Goal: Information Seeking & Learning: Learn about a topic

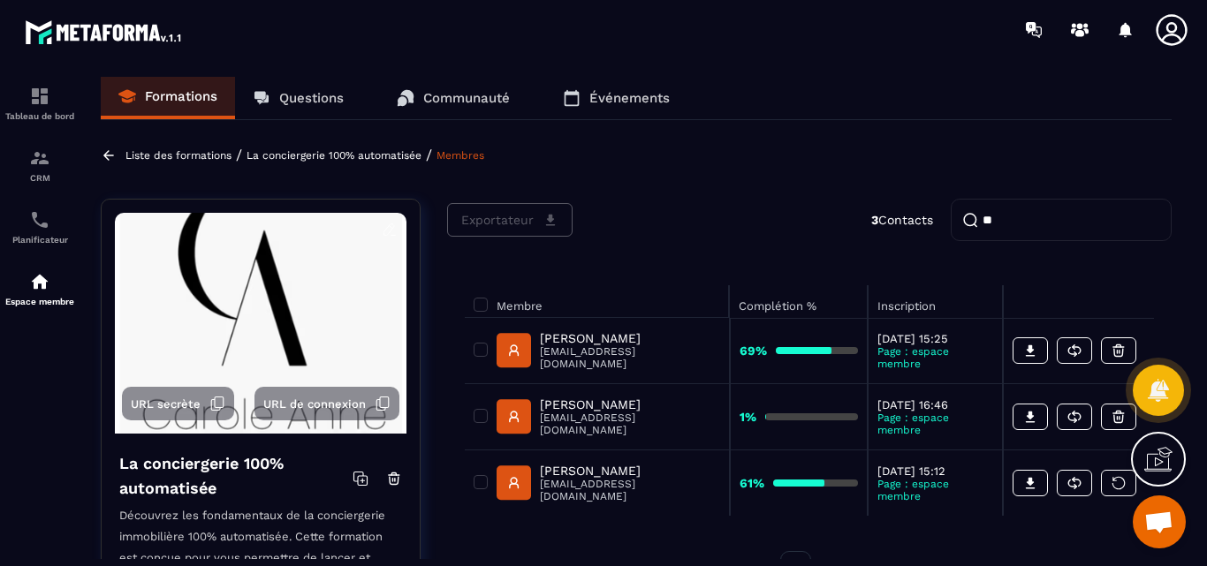
type input "*"
type input "****"
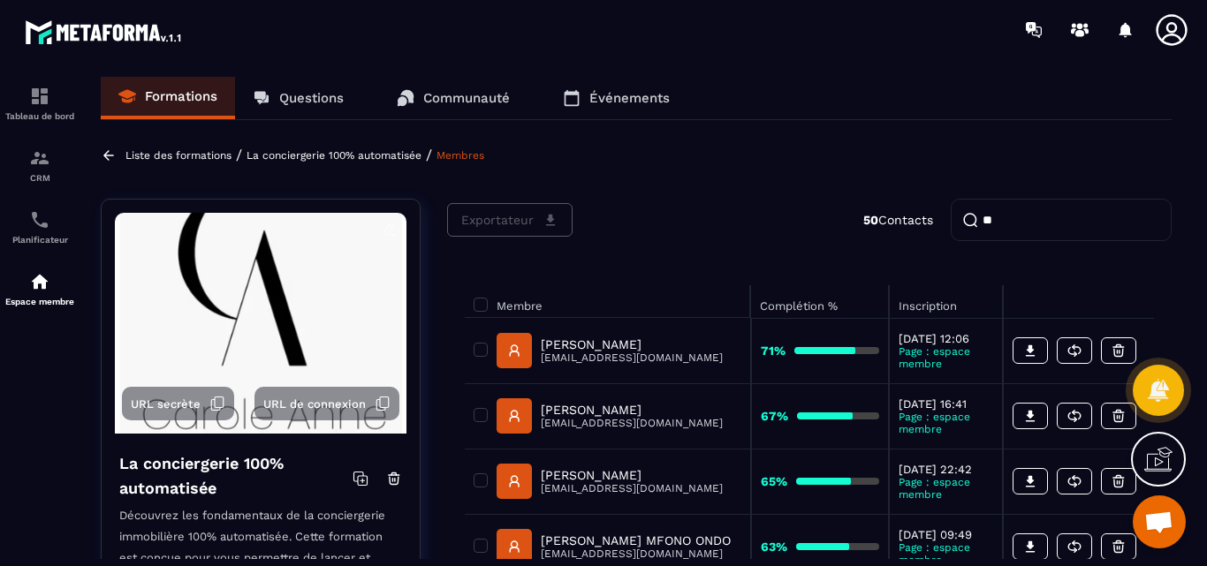
type input "*"
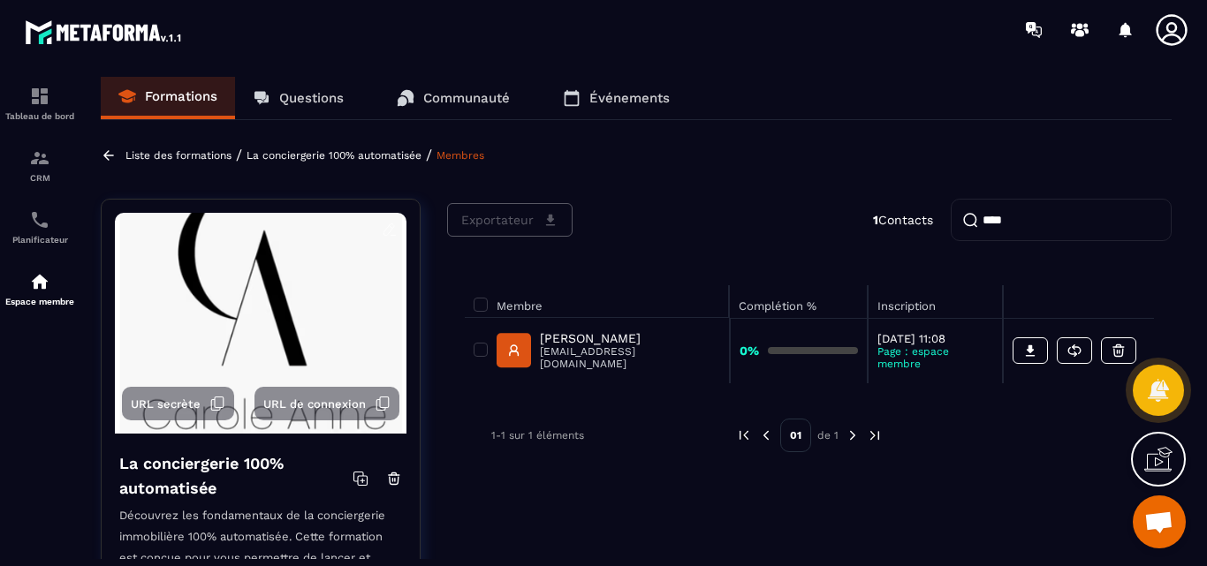
type input "****"
click at [33, 278] on img at bounding box center [39, 281] width 21 height 21
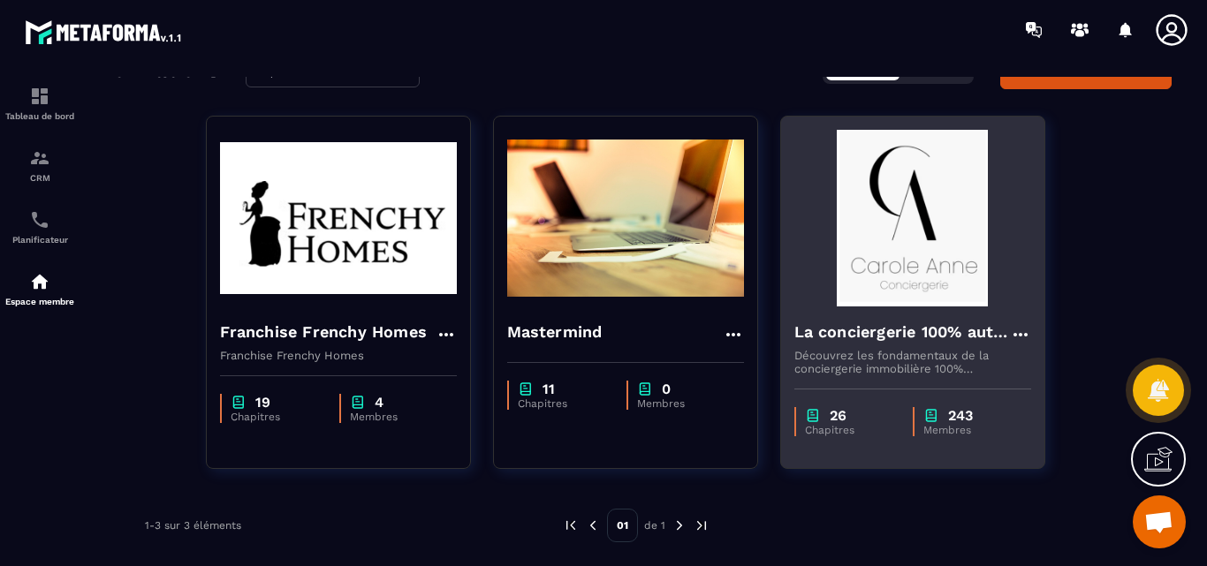
scroll to position [95, 0]
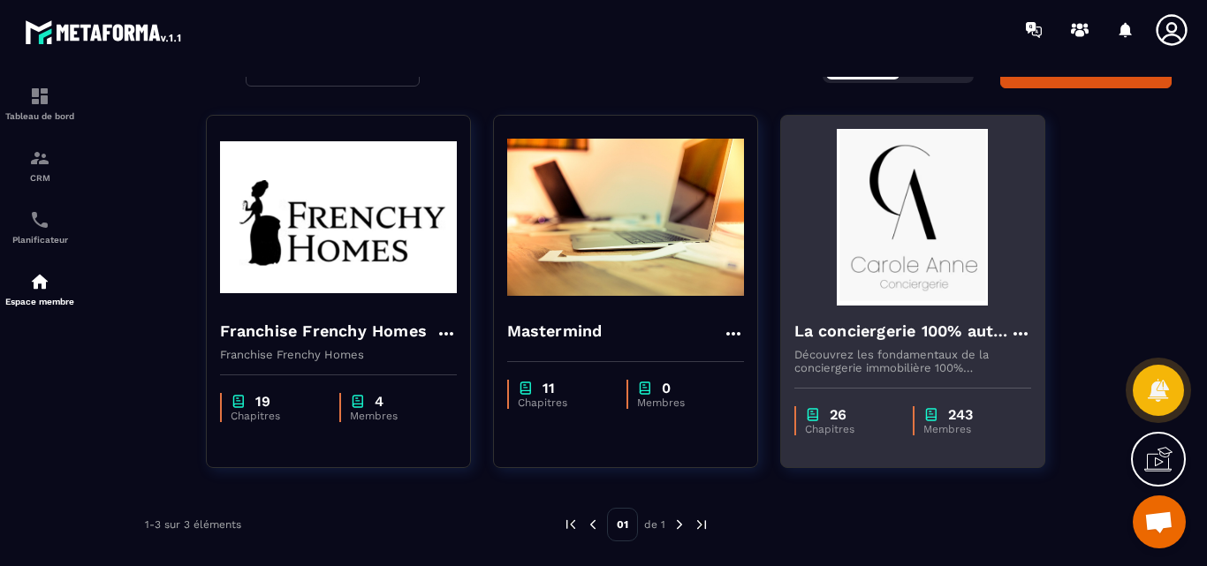
click at [938, 264] on img at bounding box center [912, 217] width 237 height 177
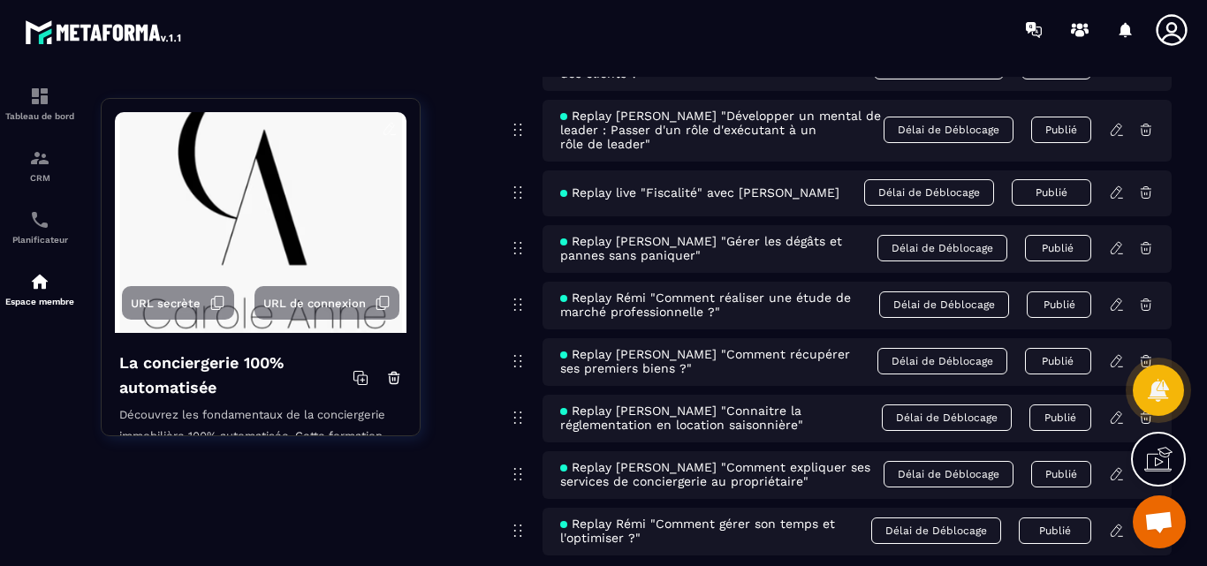
scroll to position [7774, 0]
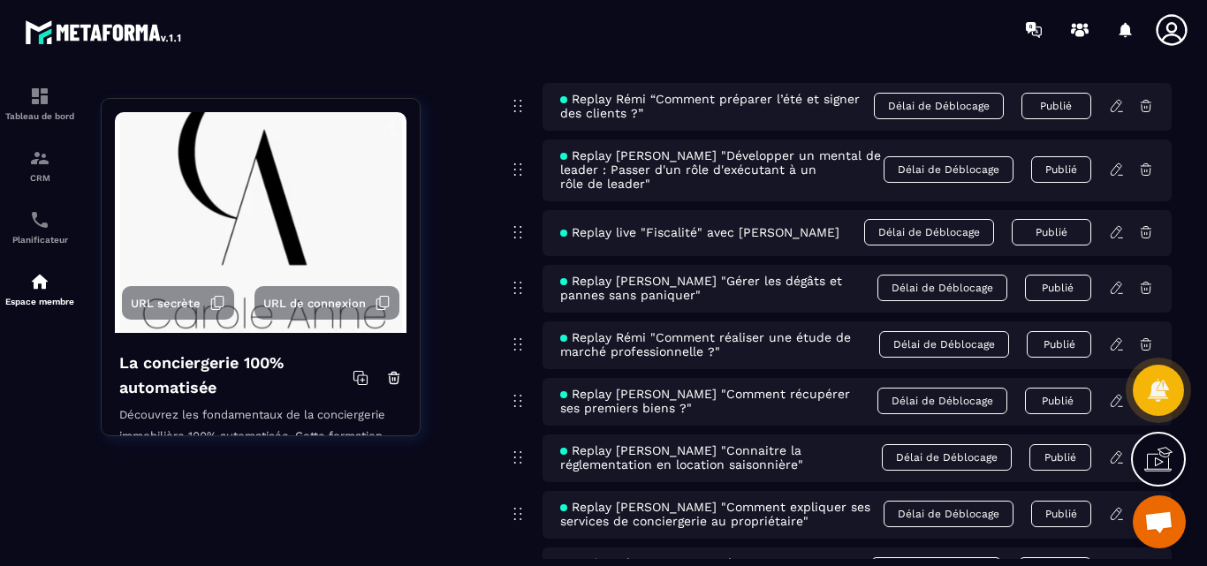
click at [1115, 226] on icon at bounding box center [1115, 231] width 11 height 11
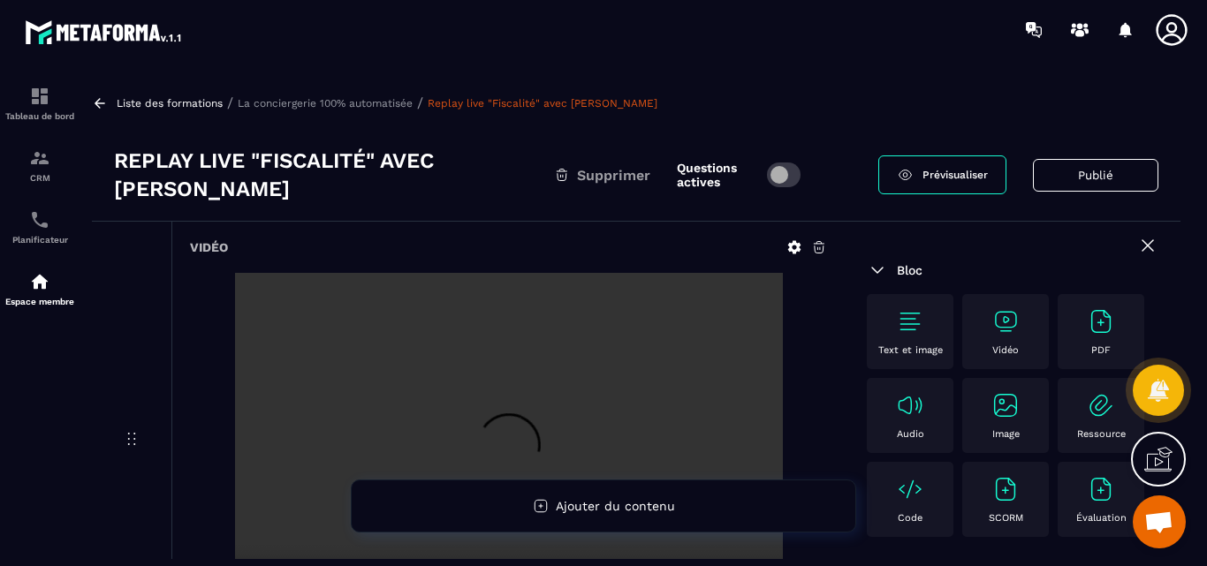
click at [390, 163] on h3 "Replay live "Fiscalité" avec [PERSON_NAME]" at bounding box center [334, 175] width 440 height 57
click at [906, 327] on img at bounding box center [910, 321] width 28 height 28
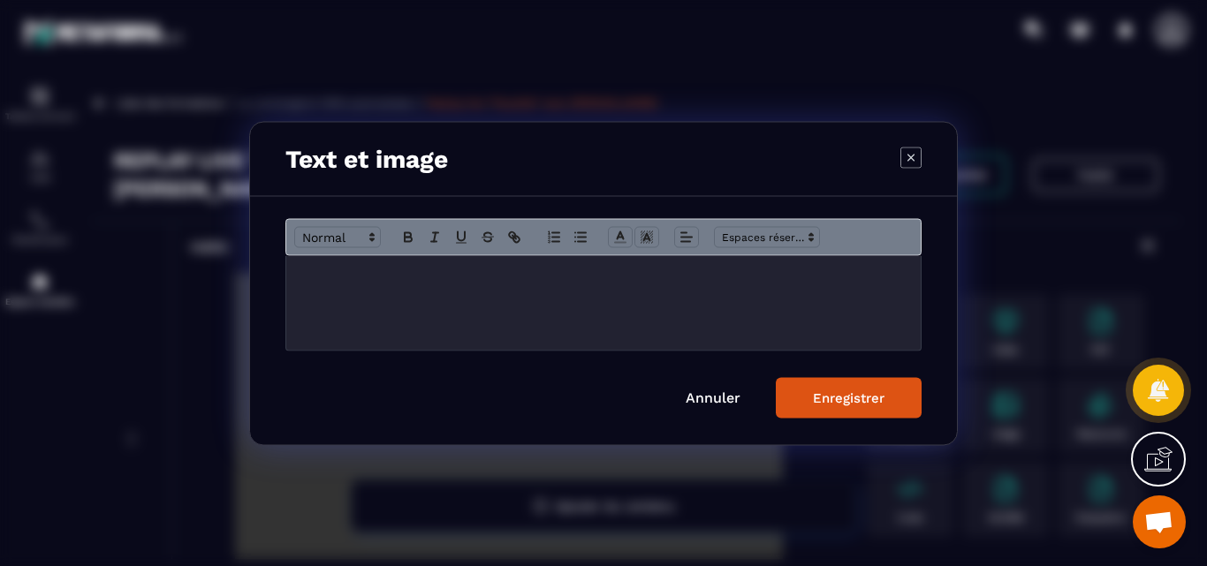
click at [724, 394] on link "Annuler" at bounding box center [713, 397] width 55 height 17
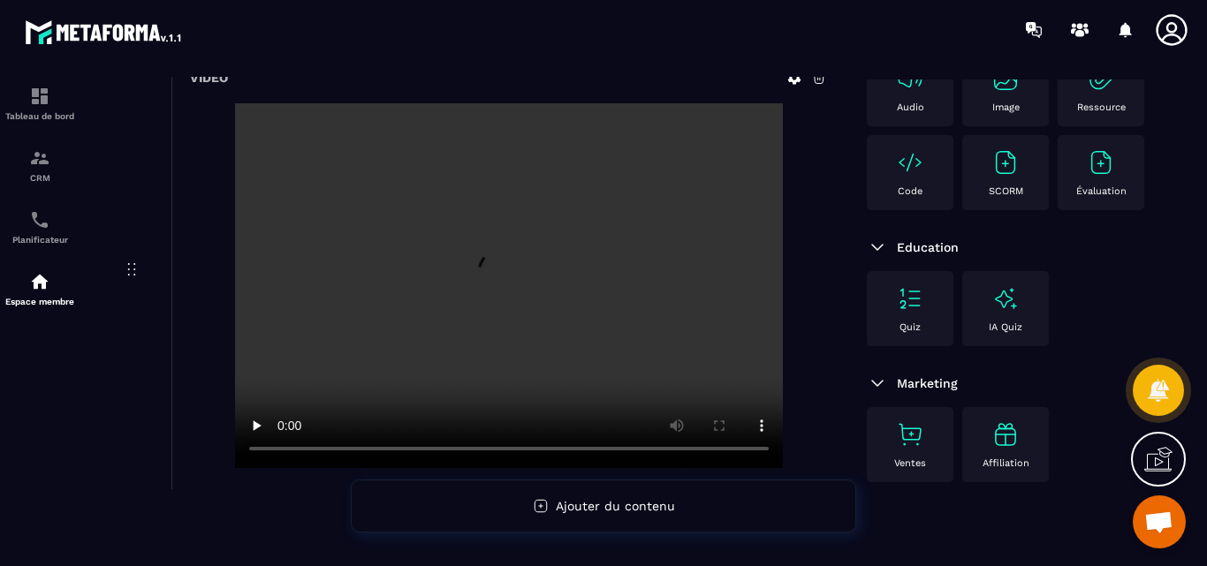
scroll to position [177, 0]
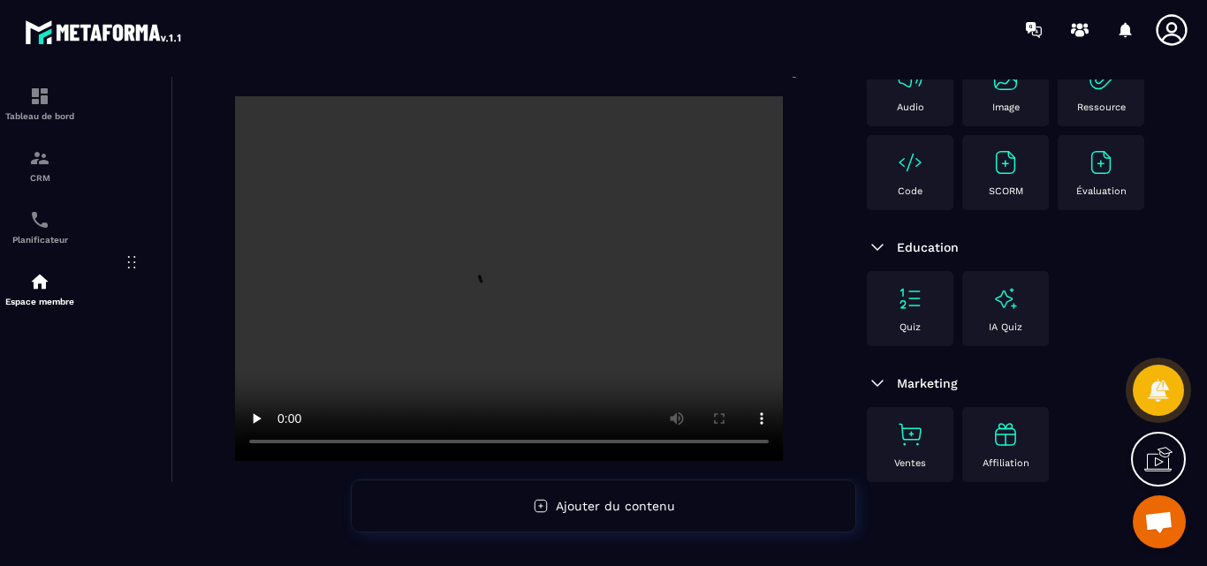
click at [246, 493] on div "Vidéo" at bounding box center [468, 370] width 753 height 650
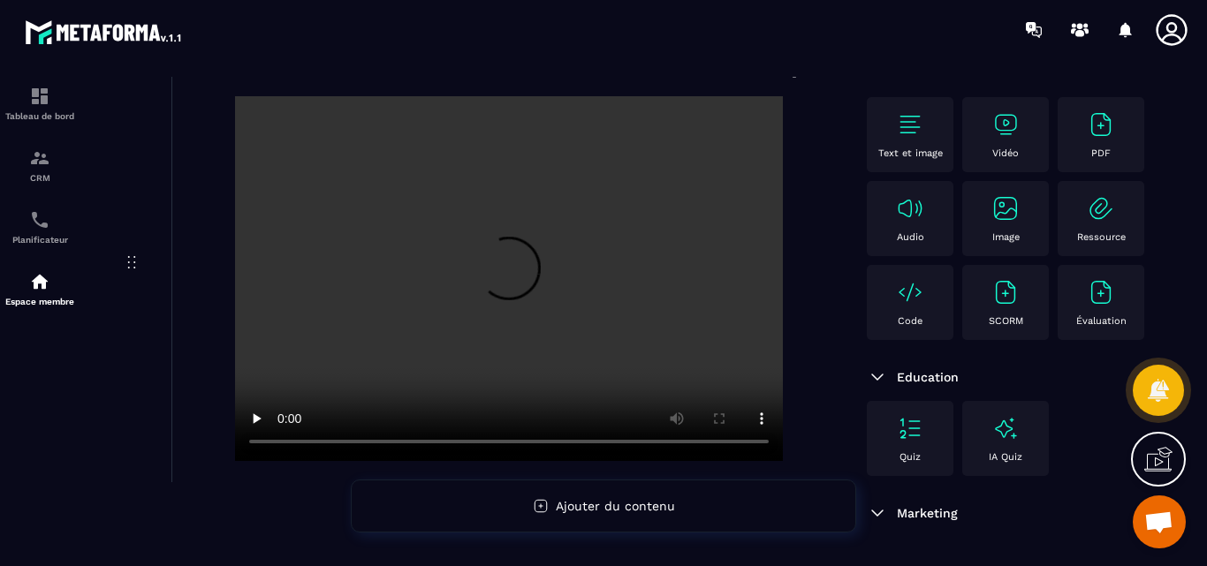
scroll to position [0, 0]
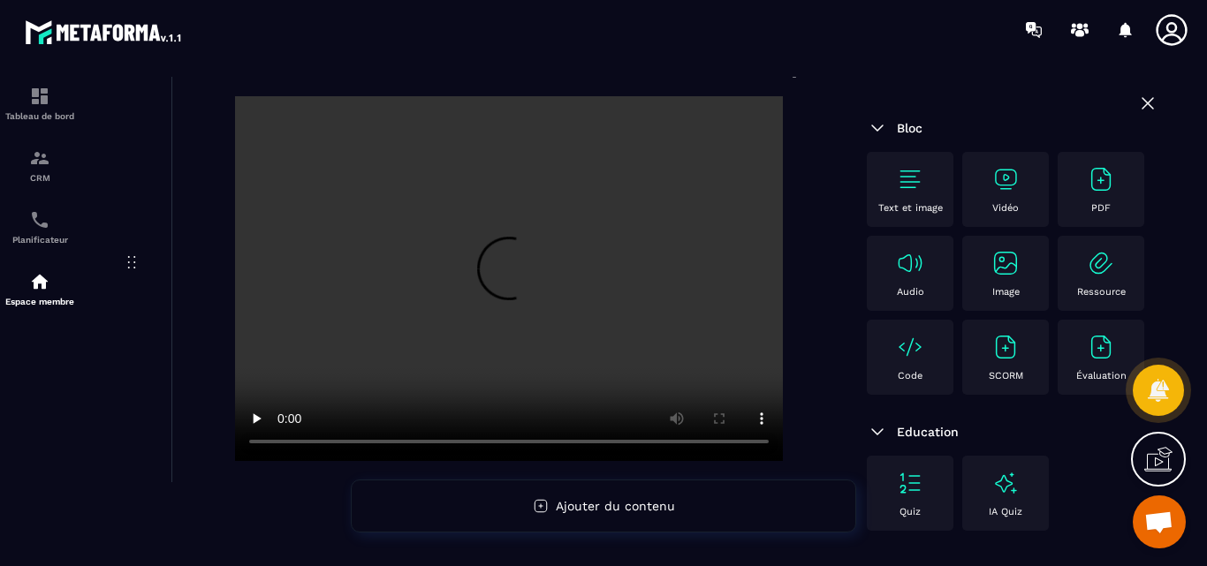
click at [128, 258] on icon at bounding box center [131, 262] width 21 height 21
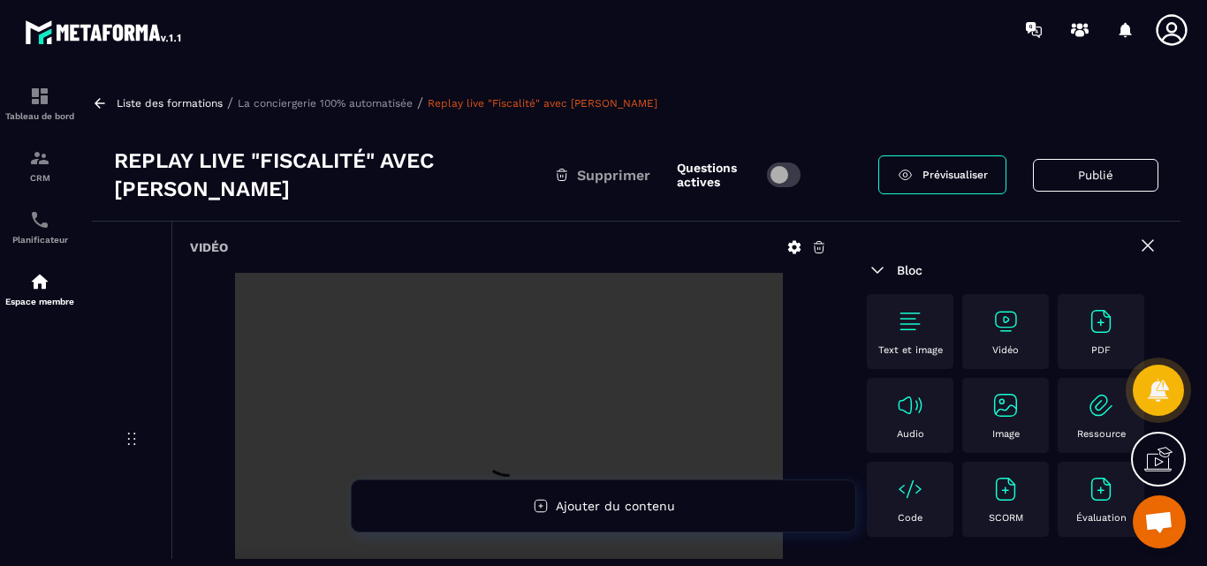
click at [796, 247] on icon at bounding box center [794, 247] width 16 height 16
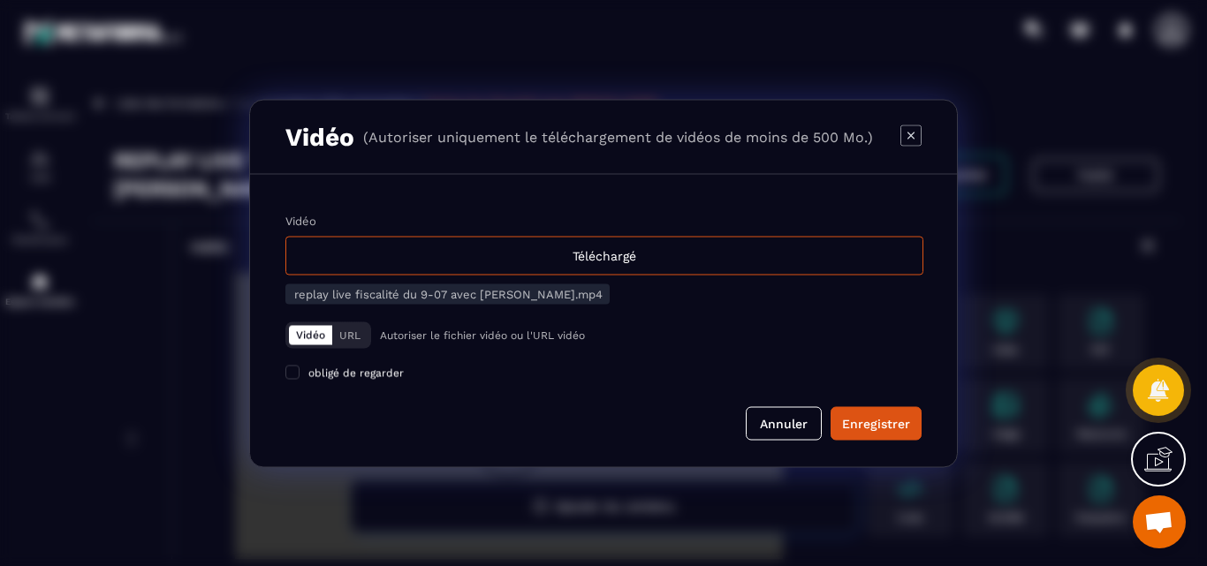
click at [386, 295] on span "replay live fiscalité du 9-07 avec [PERSON_NAME].mp4" at bounding box center [448, 293] width 308 height 13
click at [797, 426] on button "Annuler" at bounding box center [784, 423] width 76 height 34
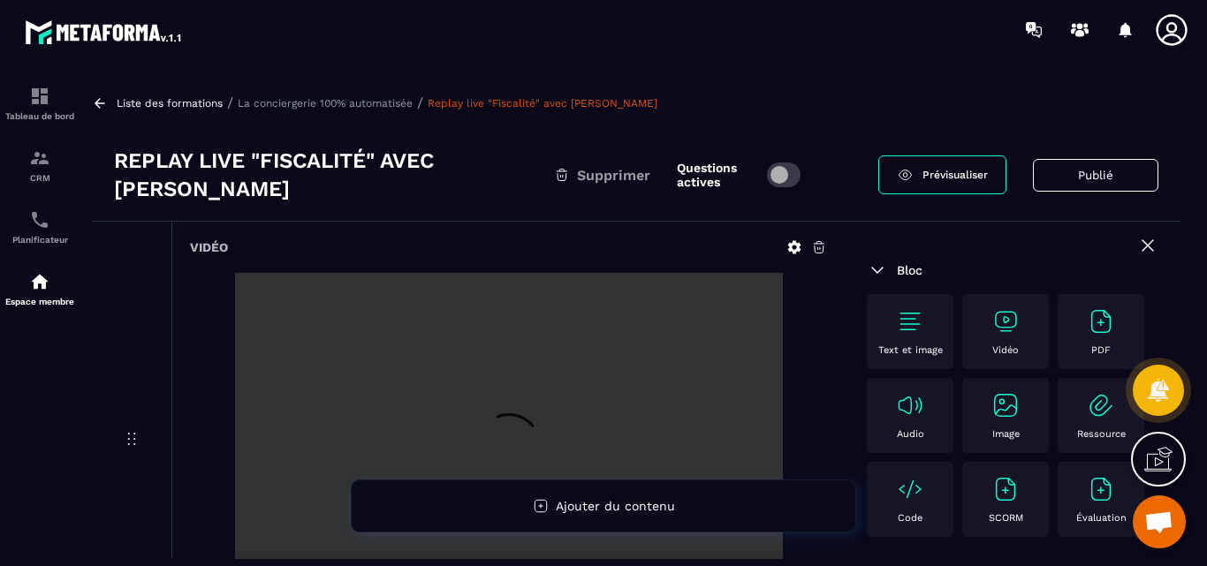
click at [788, 251] on icon at bounding box center [794, 247] width 16 height 16
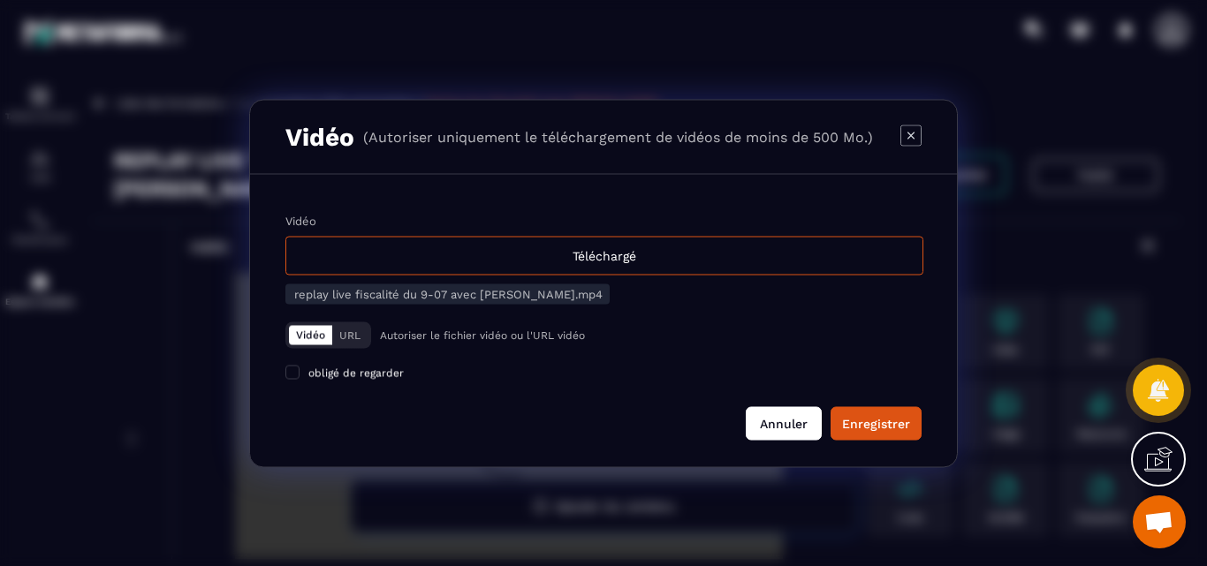
click at [782, 427] on button "Annuler" at bounding box center [784, 423] width 76 height 34
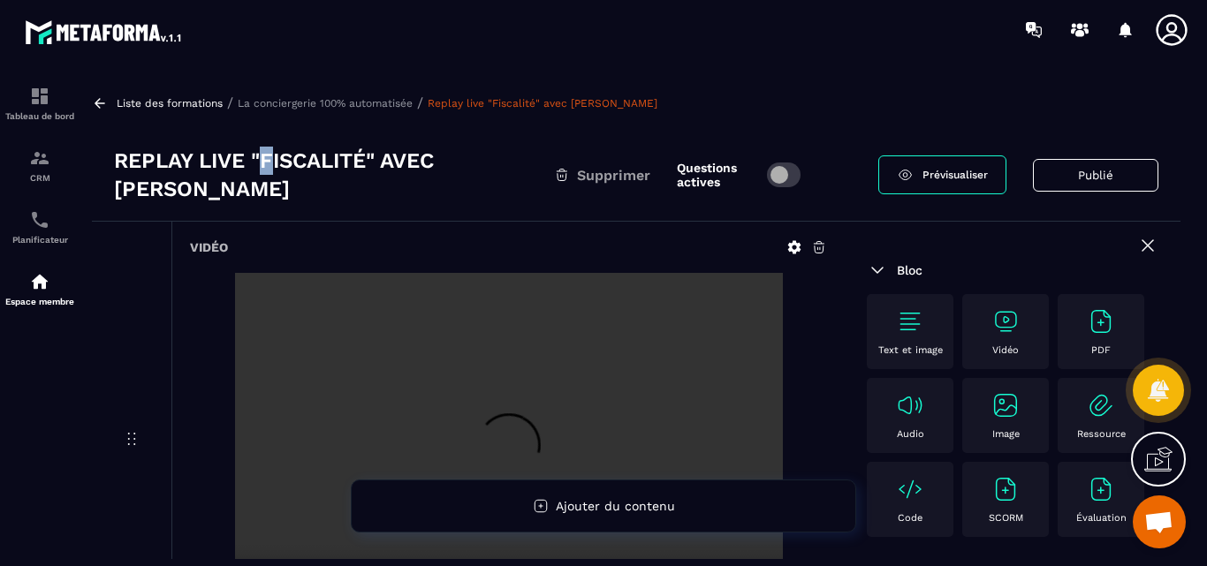
click at [272, 153] on h3 "Replay live "Fiscalité" avec [PERSON_NAME]" at bounding box center [334, 175] width 440 height 57
click at [308, 168] on h3 "Replay live "Fiscalité" avec [PERSON_NAME]" at bounding box center [334, 175] width 440 height 57
click at [393, 158] on h3 "Replay live "Fiscalité" avec [PERSON_NAME]" at bounding box center [334, 175] width 440 height 57
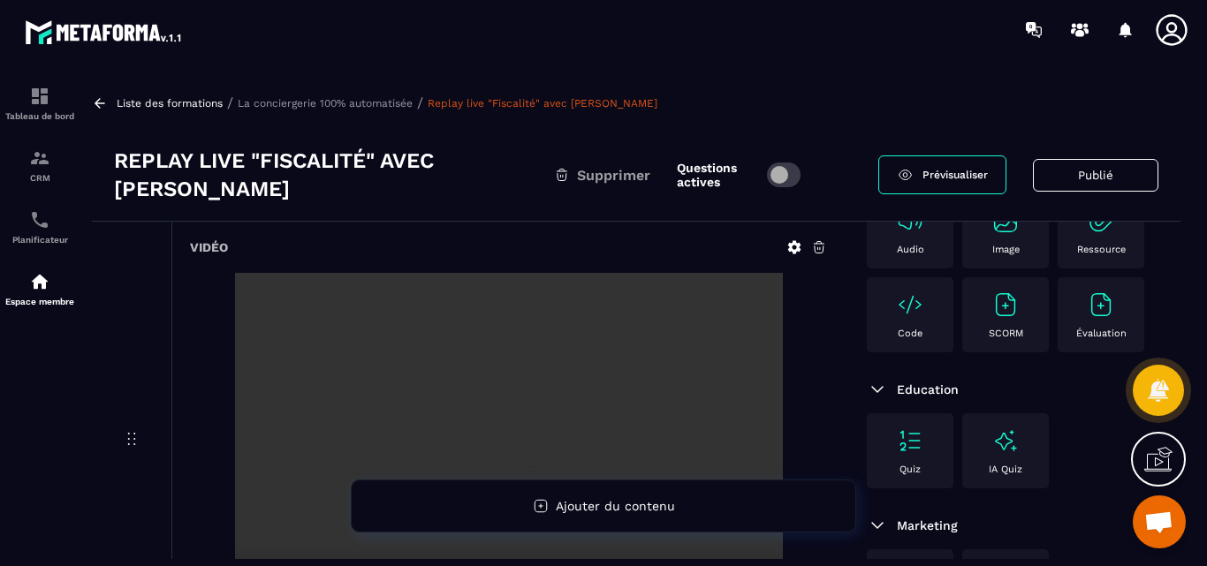
click at [294, 163] on h3 "Replay live "Fiscalité" avec [PERSON_NAME]" at bounding box center [334, 175] width 440 height 57
click at [102, 104] on icon at bounding box center [100, 103] width 16 height 16
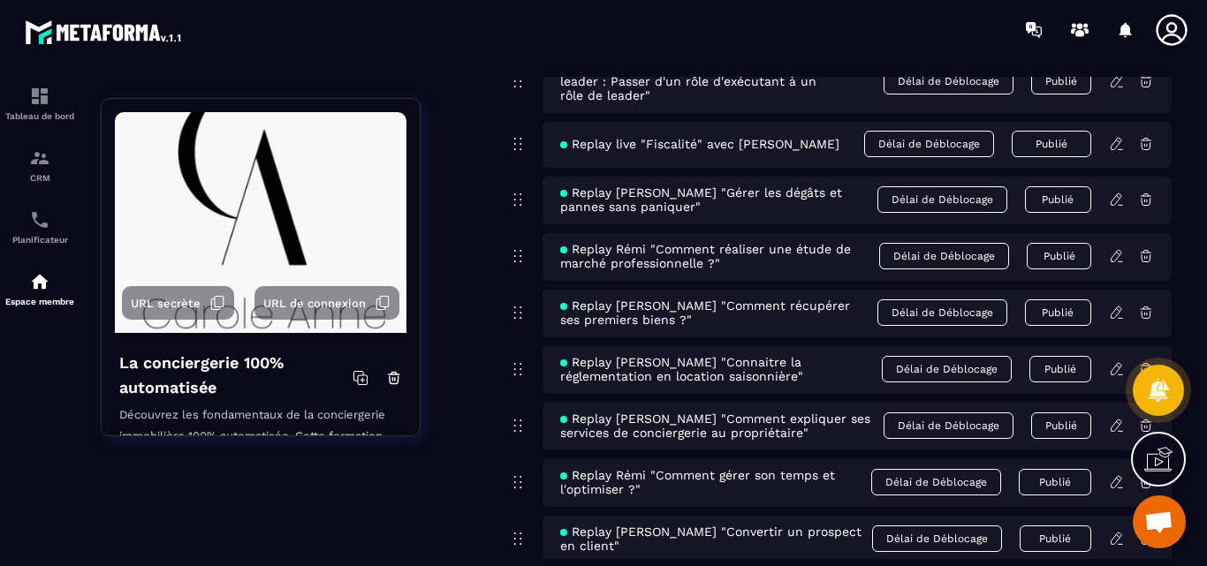
scroll to position [7774, 0]
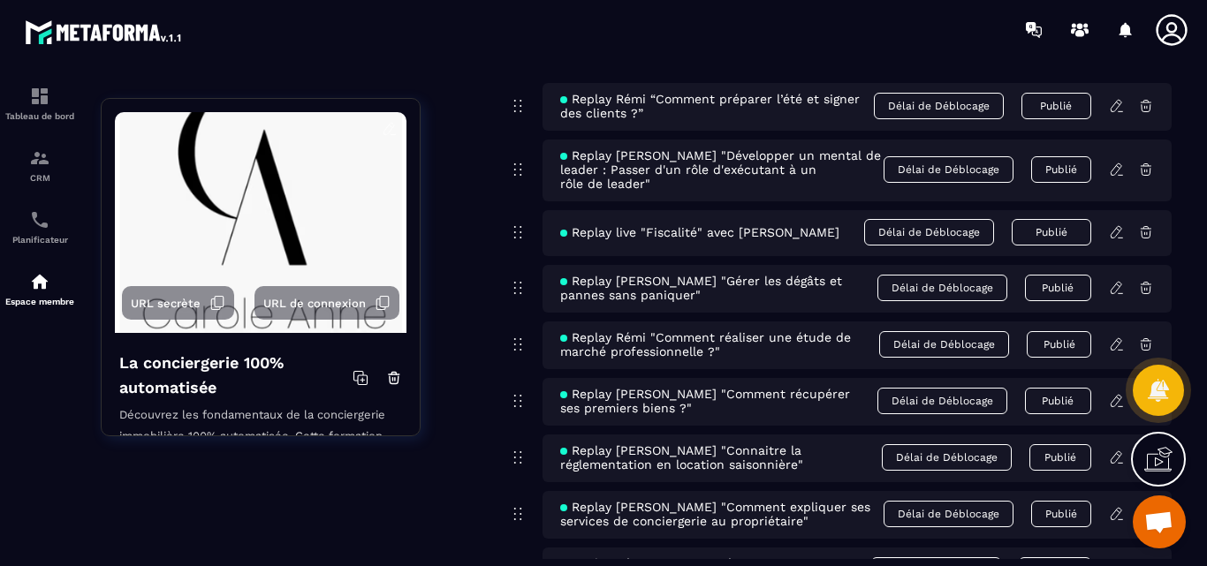
click at [518, 222] on icon at bounding box center [517, 232] width 21 height 21
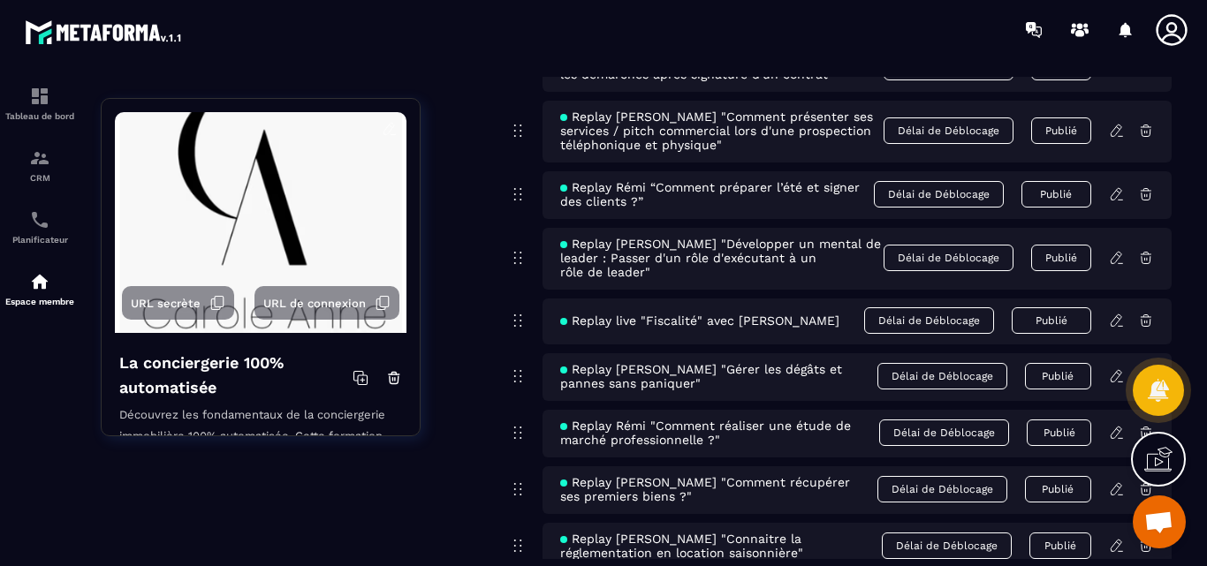
drag, startPoint x: 518, startPoint y: 219, endPoint x: 483, endPoint y: 199, distance: 40.0
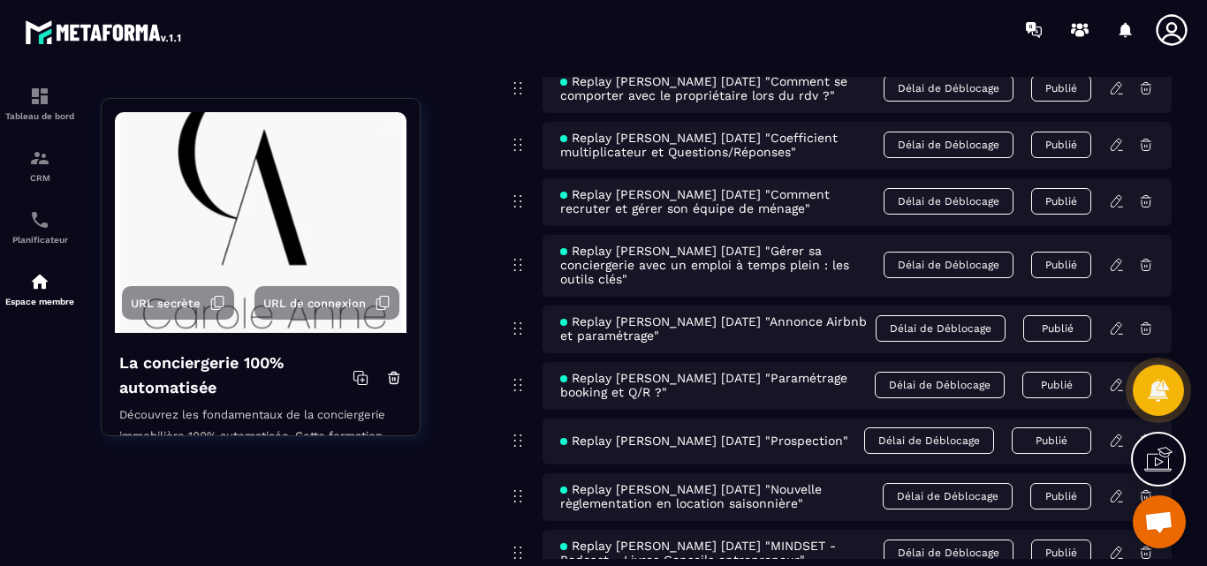
scroll to position [9736, 0]
